Goal: Task Accomplishment & Management: Use online tool/utility

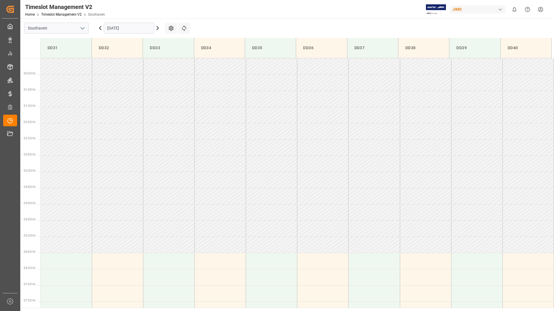
scroll to position [174, 0]
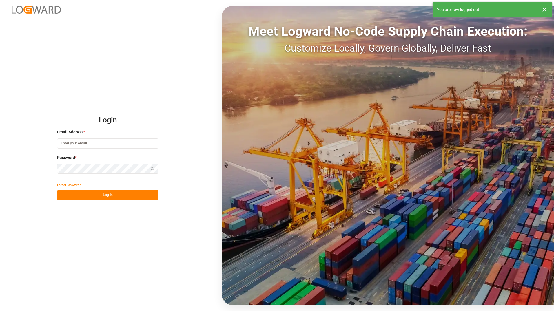
click at [90, 143] on input at bounding box center [107, 144] width 101 height 10
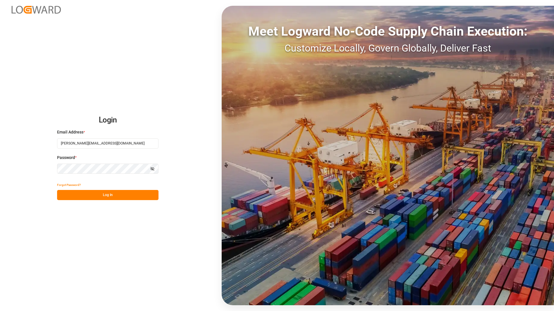
click at [99, 197] on button "Log In" at bounding box center [107, 195] width 101 height 10
click at [124, 197] on button "Log In" at bounding box center [107, 195] width 101 height 10
click at [111, 143] on input "[PERSON_NAME][EMAIL_ADDRESS][DOMAIN_NAME]" at bounding box center [107, 144] width 101 height 10
type input "[PERSON_NAME][EMAIL_ADDRESS][DOMAIN_NAME]"
click at [113, 196] on button "Log In" at bounding box center [107, 195] width 101 height 10
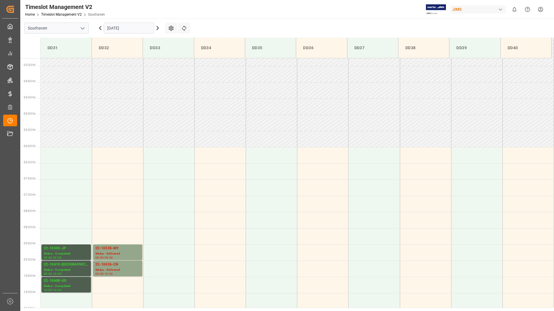
scroll to position [159, 0]
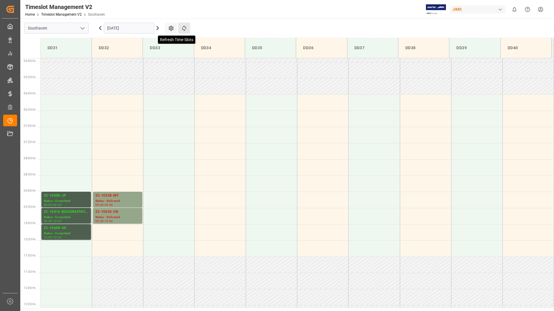
click at [184, 28] on icon at bounding box center [184, 28] width 6 height 6
click at [157, 28] on icon at bounding box center [157, 28] width 7 height 7
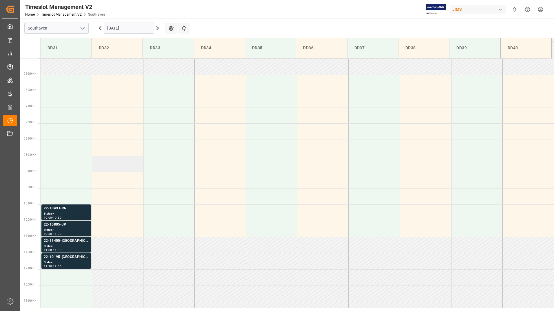
scroll to position [217, 0]
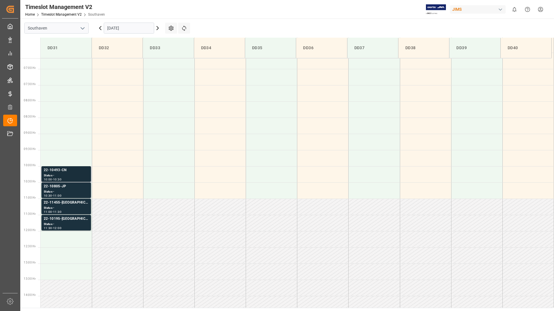
click at [81, 172] on div "22-10493-CN" at bounding box center [66, 171] width 45 height 6
click at [79, 190] on div "Status -" at bounding box center [66, 192] width 45 height 5
click at [79, 207] on div "Status -" at bounding box center [66, 208] width 45 height 5
click at [82, 222] on div "Status -" at bounding box center [66, 224] width 45 height 5
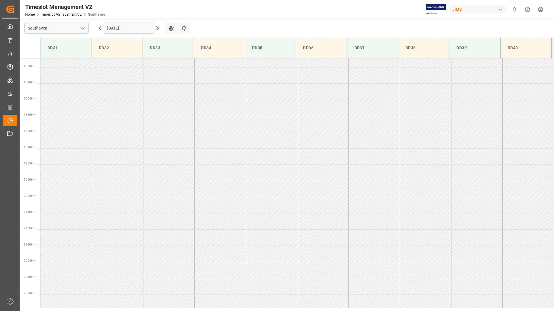
scroll to position [530, 0]
click at [129, 27] on input "[DATE]" at bounding box center [129, 28] width 50 height 11
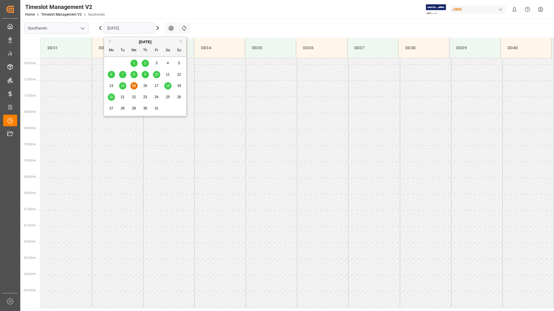
click at [113, 97] on span "20" at bounding box center [111, 97] width 4 height 4
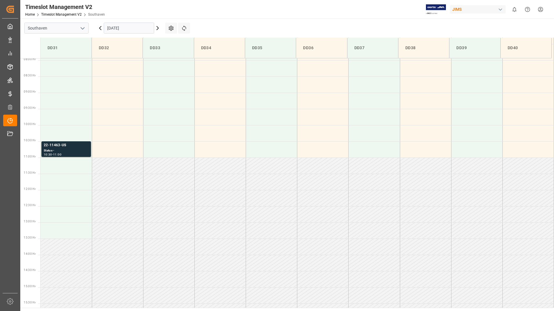
scroll to position [319, 0]
